Goal: Information Seeking & Learning: Find contact information

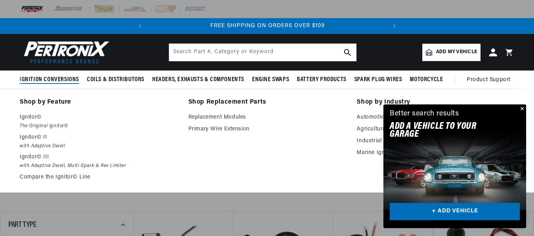
click at [57, 79] on span "Ignition Conversions" at bounding box center [49, 80] width 59 height 8
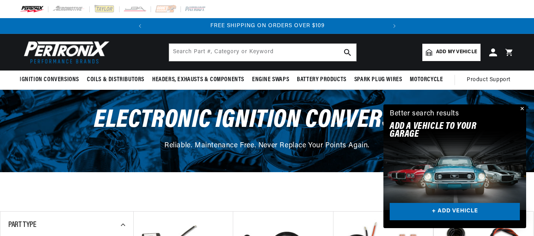
click at [522, 108] on button "Close" at bounding box center [521, 108] width 9 height 9
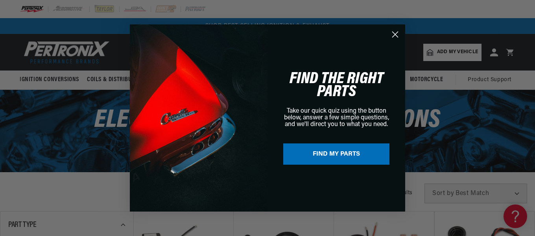
click at [395, 33] on circle "Close dialog" at bounding box center [395, 34] width 13 height 13
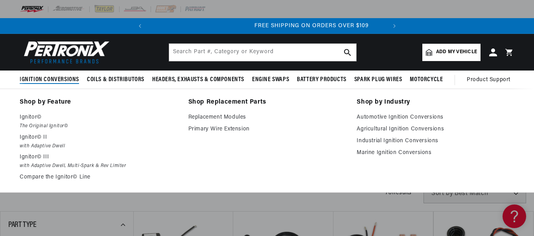
scroll to position [0, 238]
click at [29, 138] on p "Ignitor© II" at bounding box center [99, 137] width 158 height 9
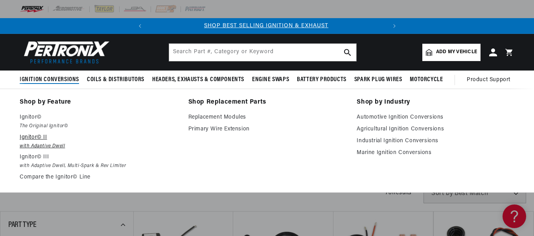
scroll to position [0, 0]
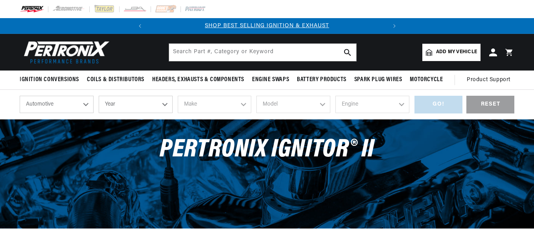
click at [87, 105] on select "Automotive Agricultural Industrial Marine Motorcycle" at bounding box center [57, 104] width 74 height 17
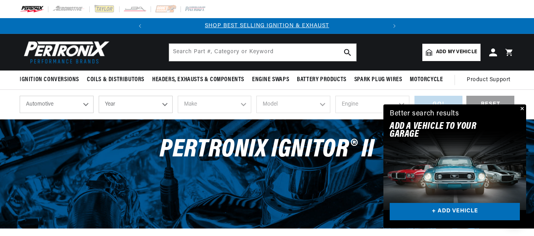
click at [20, 96] on select "Automotive Agricultural Industrial Marine Motorcycle" at bounding box center [57, 104] width 74 height 17
click at [164, 104] on select "Year [DATE] 2025 2024 2023 2022 2021 2020 2019 2018 2017 2016 2015 2014 2013 20…" at bounding box center [136, 104] width 74 height 17
select select "1991"
click at [99, 96] on select "Year 2026 2025 2024 2023 2022 2021 2020 2019 2018 2017 2016 2015 2014 2013 2012…" at bounding box center [136, 104] width 74 height 17
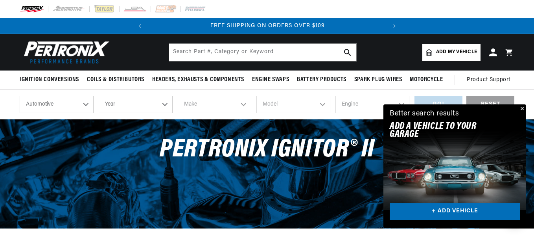
select select "1991"
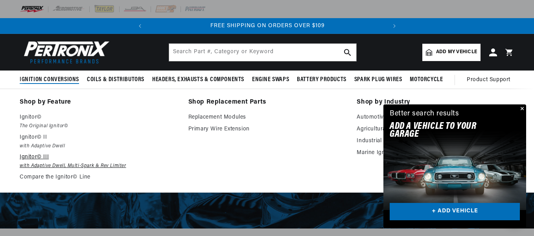
click at [41, 157] on p "Ignitor© III" at bounding box center [99, 156] width 158 height 9
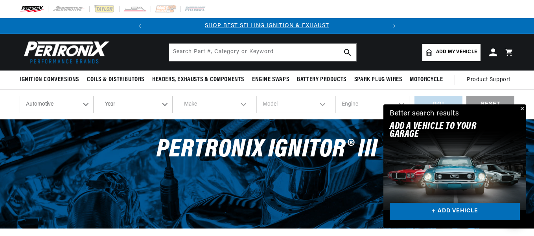
click at [164, 104] on select "Year 2026 2025 2024 2023 2022 2021 2020 2019 2018 2017 2016 2015 2014 2013 2012…" at bounding box center [136, 104] width 74 height 17
select select "1991"
click at [99, 96] on select "Year 2026 2025 2024 2023 2022 2021 2020 2019 2018 2017 2016 2015 2014 2013 2012…" at bounding box center [136, 104] width 74 height 17
select select "1991"
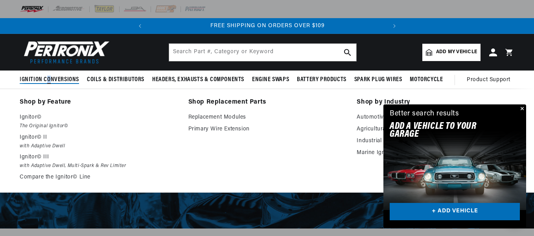
click at [49, 80] on span "Ignition Conversions" at bounding box center [49, 80] width 59 height 8
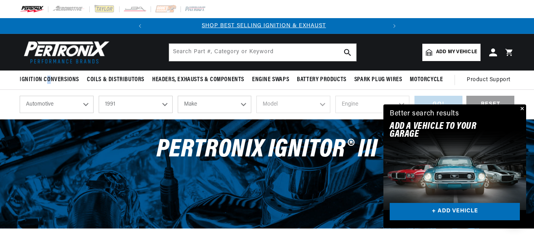
scroll to position [0, 0]
click at [244, 105] on select "Make Buick Cadillac Chevrolet Chrysler Dodge Ford GMC Hyundai Isuzu Jeep Lincol…" at bounding box center [215, 104] width 74 height 17
click at [243, 103] on select "Make Buick Cadillac Chevrolet Chrysler Dodge Ford GMC Hyundai Isuzu Jeep Lincol…" at bounding box center [215, 104] width 74 height 17
select select "Toyota"
click at [178, 96] on select "Make Buick Cadillac Chevrolet Chrysler Dodge Ford GMC Hyundai Isuzu Jeep Lincol…" at bounding box center [215, 104] width 74 height 17
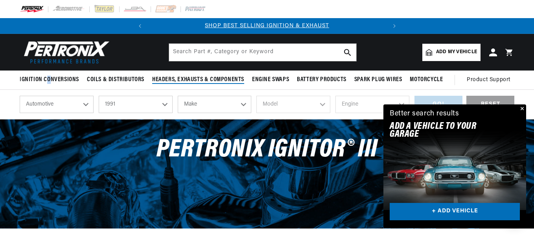
select select "Toyota"
click at [522, 108] on button "Close" at bounding box center [521, 108] width 9 height 9
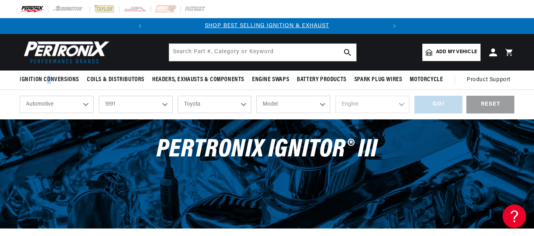
click at [324, 103] on select "Model 4Runner Pickup" at bounding box center [293, 104] width 74 height 17
select select "Pickup"
click at [256, 96] on select "Model 4Runner Pickup" at bounding box center [293, 104] width 74 height 17
select select "Pickup"
click at [403, 103] on select "Engine 2.4L" at bounding box center [373, 104] width 74 height 17
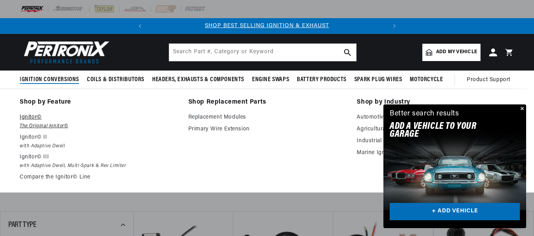
click at [34, 116] on p "Ignitor©" at bounding box center [99, 117] width 158 height 9
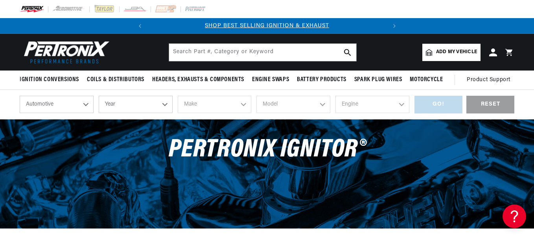
click at [164, 103] on select "Year 2026 2025 2024 2023 2022 2021 2020 2019 2018 2017 2016 2015 2014 2013 2012…" at bounding box center [136, 104] width 74 height 17
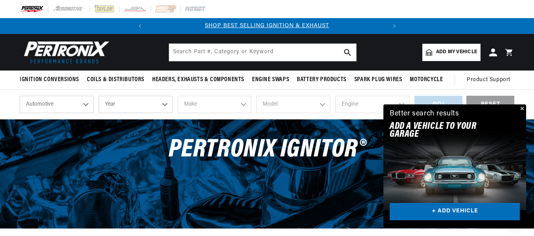
click at [164, 103] on select "Year 2026 2025 2024 2023 2022 2021 2020 2019 2018 2017 2016 2015 2014 2013 2012…" at bounding box center [136, 104] width 74 height 17
select select "1991"
click at [99, 96] on select "Year 2026 2025 2024 2023 2022 2021 2020 2019 2018 2017 2016 2015 2014 2013 2012…" at bounding box center [136, 104] width 74 height 17
select select "1991"
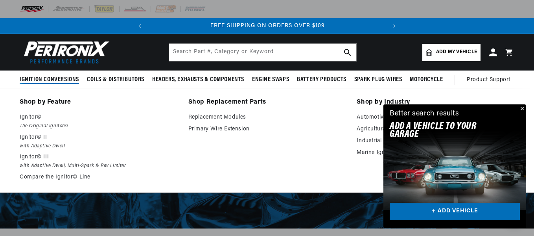
click at [53, 78] on span "Ignition Conversions" at bounding box center [49, 80] width 59 height 8
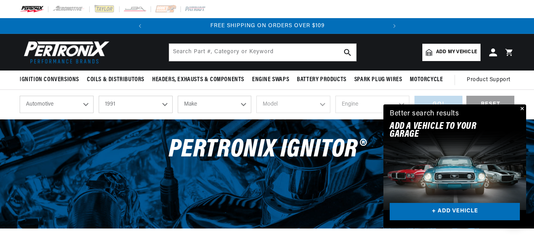
click at [244, 104] on select "Make Buick Cadillac Chevrolet Chrysler Dodge Ford GMC Hyundai Isuzu Jeep Lincol…" at bounding box center [215, 104] width 74 height 17
select select "Toyota"
click at [178, 96] on select "Make Buick Cadillac Chevrolet Chrysler Dodge Ford GMC Hyundai Isuzu Jeep Lincol…" at bounding box center [215, 104] width 74 height 17
select select "Toyota"
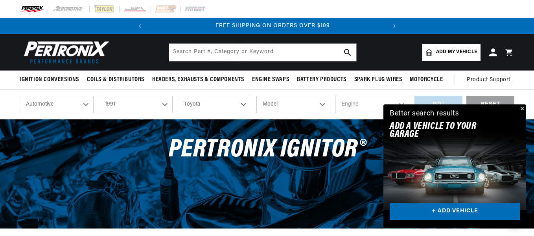
scroll to position [0, 238]
click at [322, 104] on select "Model 4Runner Pickup" at bounding box center [293, 104] width 74 height 17
select select "Pickup"
click at [256, 96] on select "Model 4Runner Pickup" at bounding box center [293, 104] width 74 height 17
select select "Pickup"
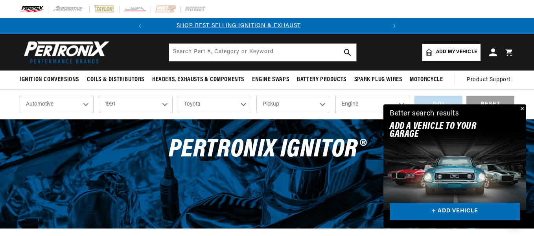
scroll to position [0, 0]
click at [402, 103] on select "Engine 2.4L" at bounding box center [373, 104] width 74 height 17
click at [522, 108] on button "Close" at bounding box center [521, 108] width 9 height 9
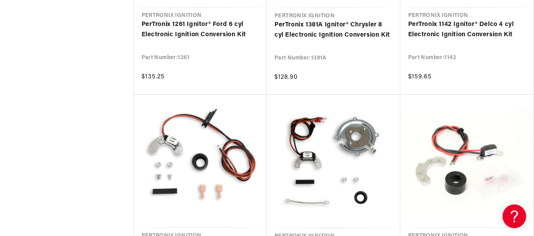
scroll to position [1180, 0]
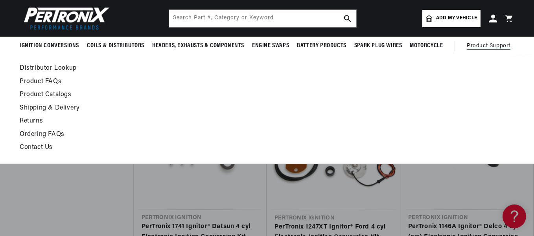
click at [489, 45] on span "Product Support" at bounding box center [489, 46] width 44 height 9
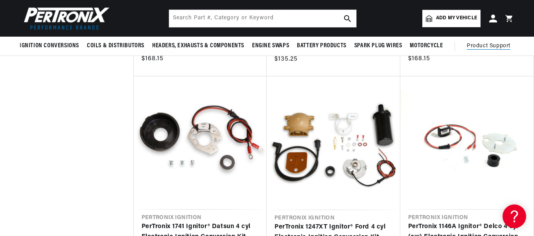
click at [488, 45] on span "Product Support" at bounding box center [489, 46] width 44 height 9
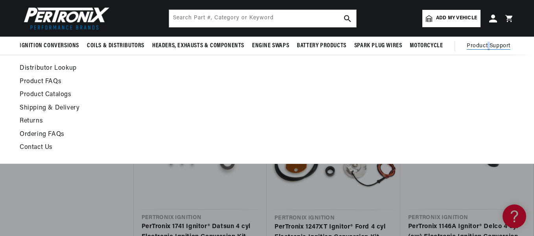
click at [488, 45] on span "Product Support" at bounding box center [489, 46] width 44 height 9
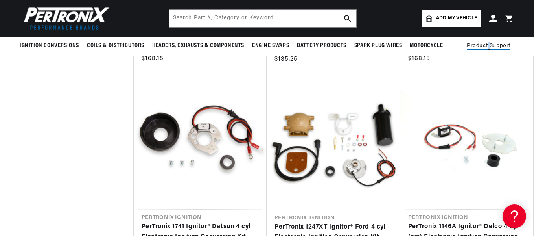
scroll to position [0, 238]
click at [488, 45] on span "Product Support" at bounding box center [489, 46] width 44 height 9
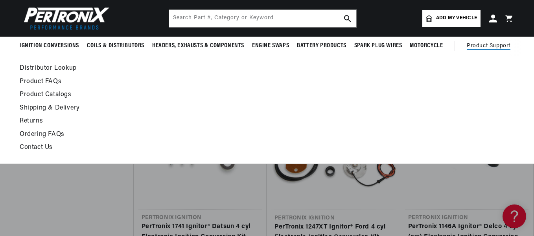
click at [36, 147] on link "Contact Us" at bounding box center [200, 147] width 360 height 11
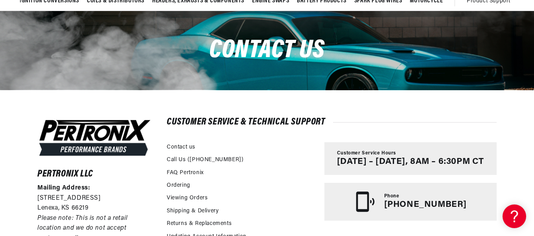
scroll to position [0, 238]
